Goal: Task Accomplishment & Management: Complete application form

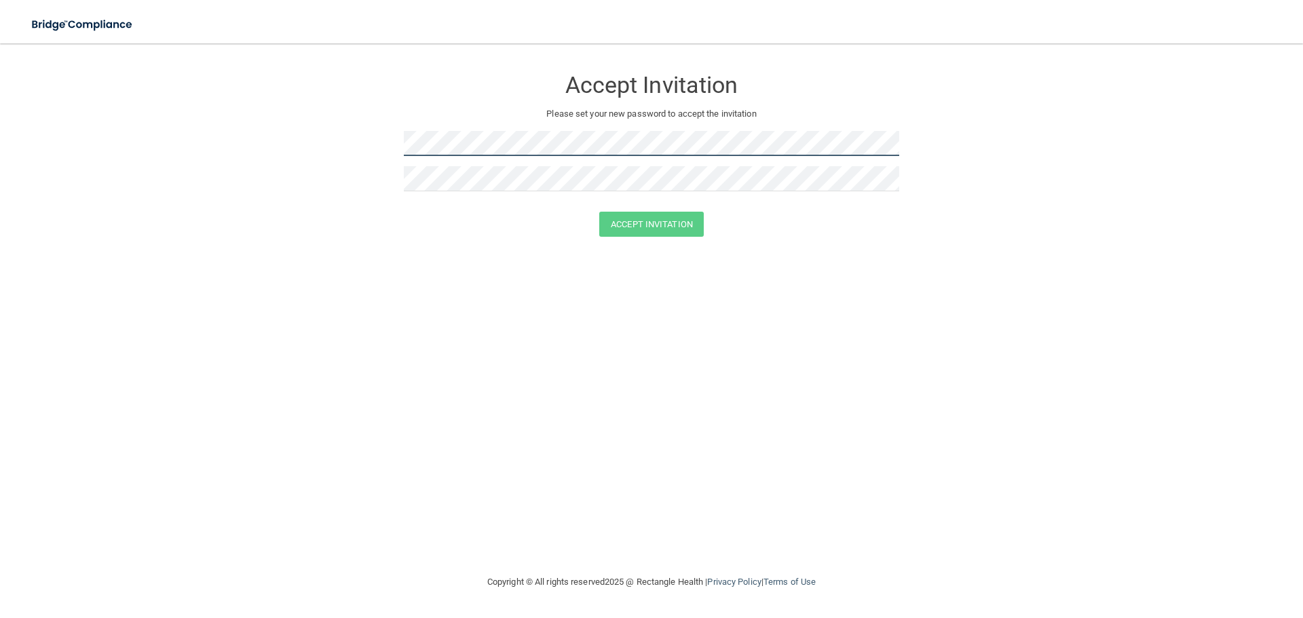
click at [350, 143] on form "Accept Invitation Please set your new password to accept the invitation Accept …" at bounding box center [651, 155] width 1249 height 196
click at [305, 148] on form "Accept Invitation Please set your new password to accept the invitation Accept …" at bounding box center [651, 155] width 1249 height 196
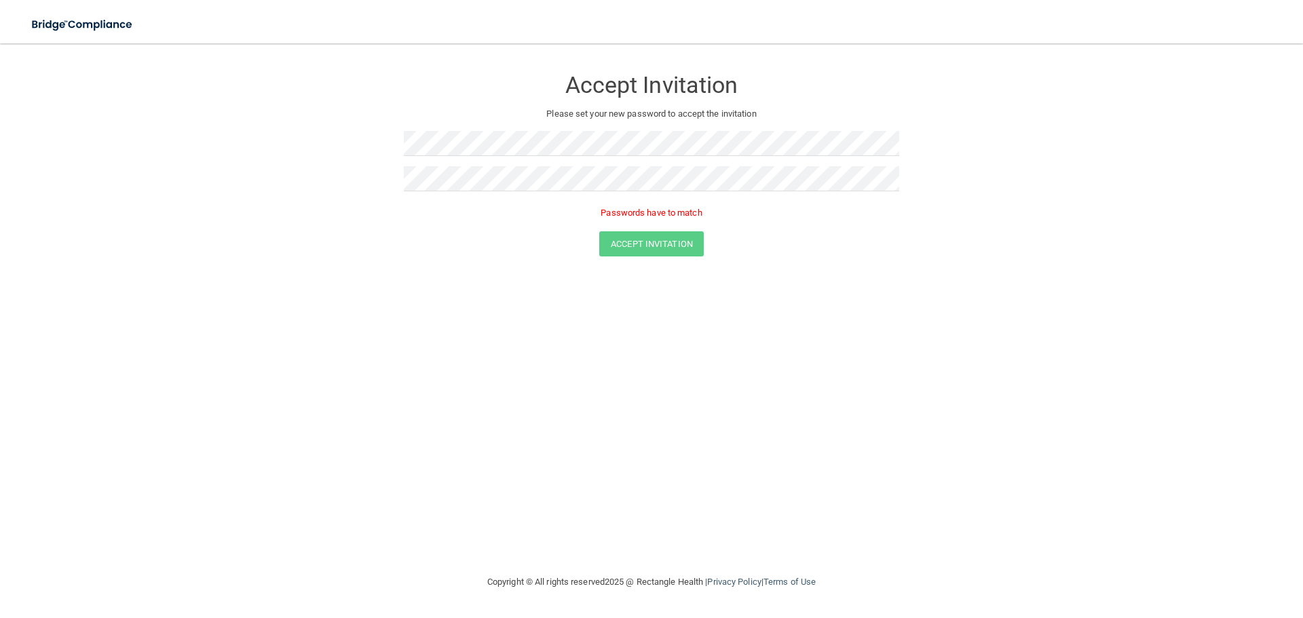
drag, startPoint x: 532, startPoint y: 242, endPoint x: 542, endPoint y: 208, distance: 35.2
click at [533, 241] on div "Accept Invitation" at bounding box center [651, 243] width 1269 height 25
click at [1246, 202] on form "Accept Invitation Please set your new password to accept the invitation Passwor…" at bounding box center [651, 165] width 1249 height 216
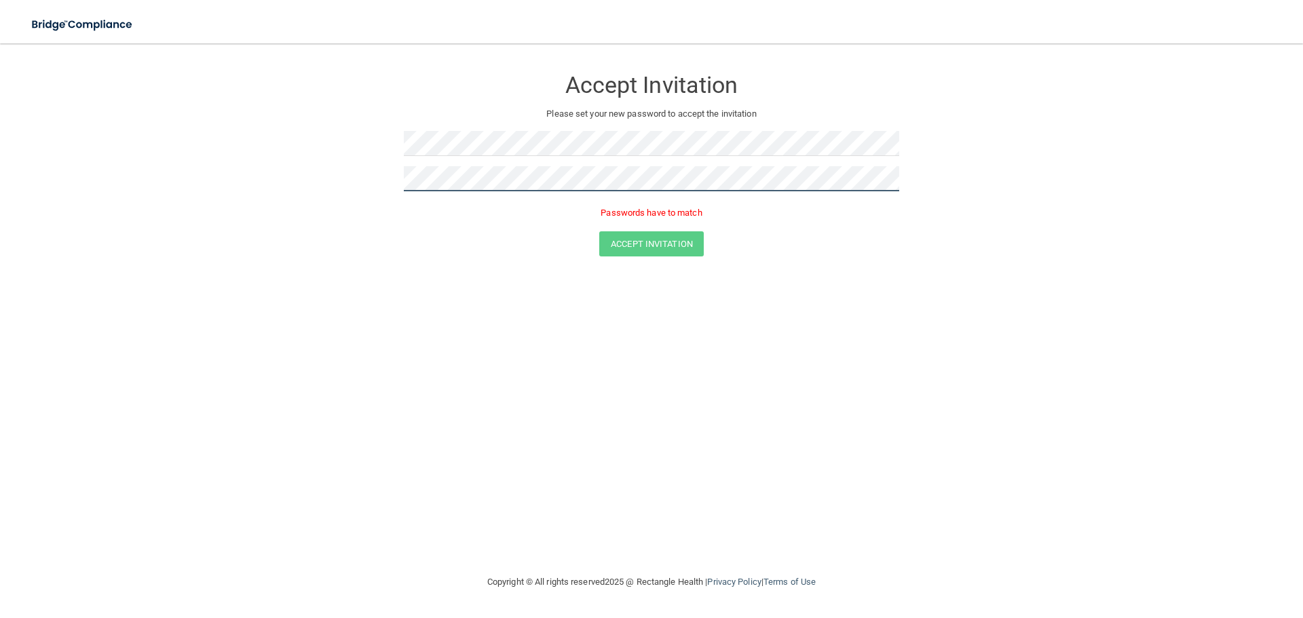
click at [296, 183] on form "Accept Invitation Please set your new password to accept the invitation Passwor…" at bounding box center [651, 165] width 1249 height 216
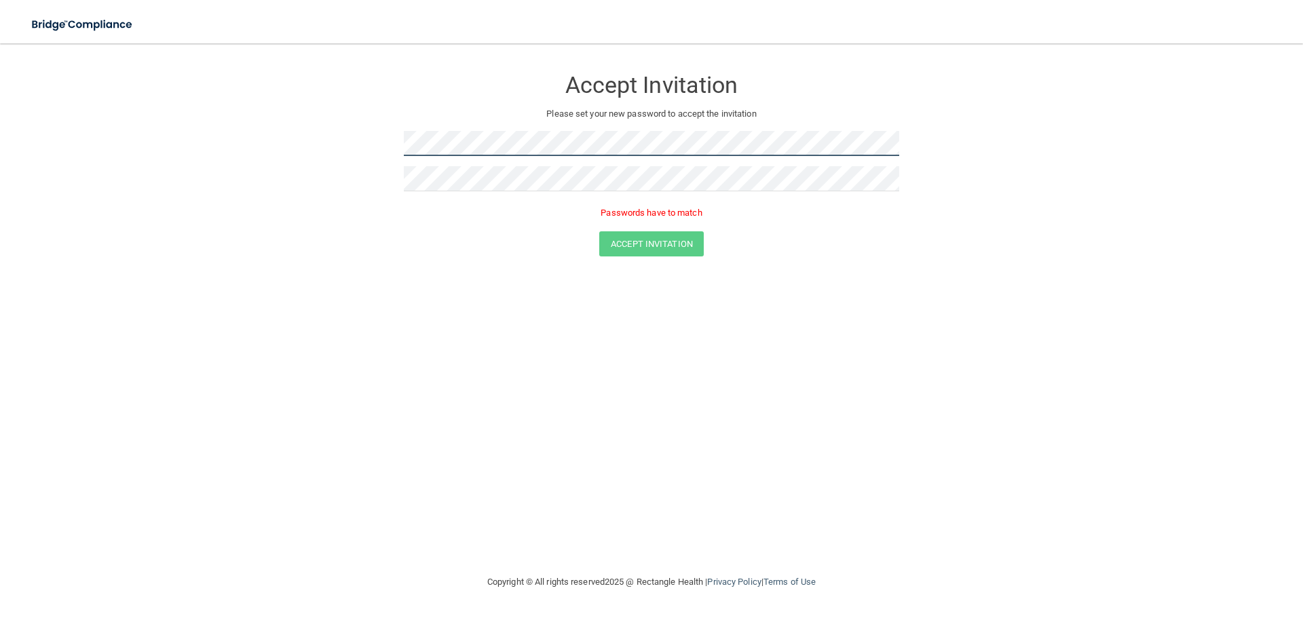
click at [312, 142] on form "Accept Invitation Please set your new password to accept the invitation Passwor…" at bounding box center [651, 165] width 1249 height 216
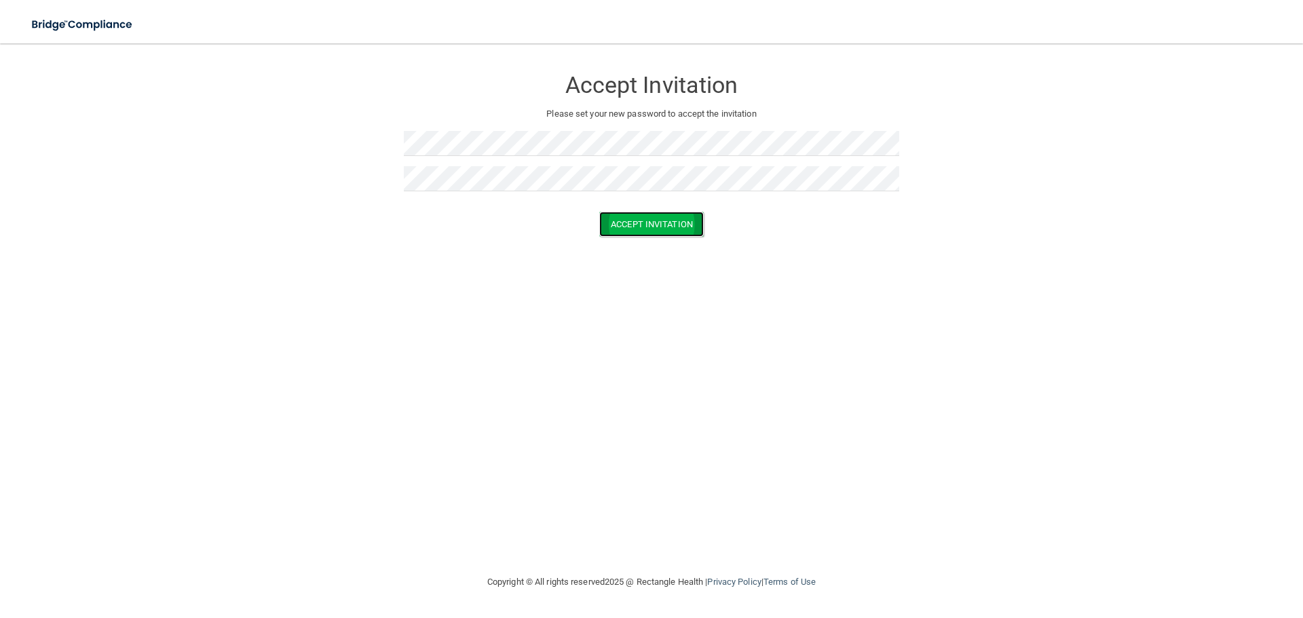
click at [618, 222] on button "Accept Invitation" at bounding box center [651, 224] width 105 height 25
click at [659, 247] on button "Accept Invitation" at bounding box center [651, 243] width 105 height 25
click at [478, 277] on div "Accept Invitation Please set your new password to accept the invitation Token i…" at bounding box center [651, 309] width 1249 height 504
